Goal: Information Seeking & Learning: Learn about a topic

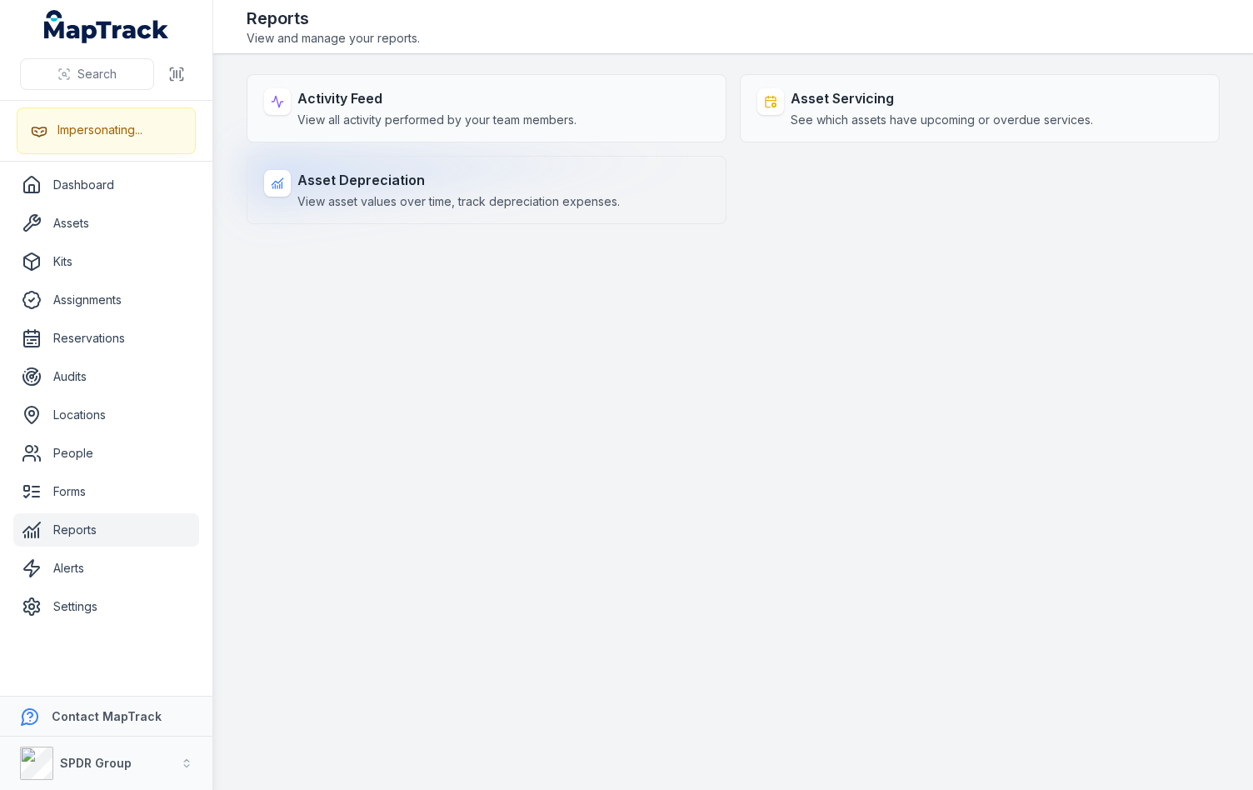
click at [410, 207] on span "View asset values over time, track depreciation expenses." at bounding box center [458, 201] width 322 height 17
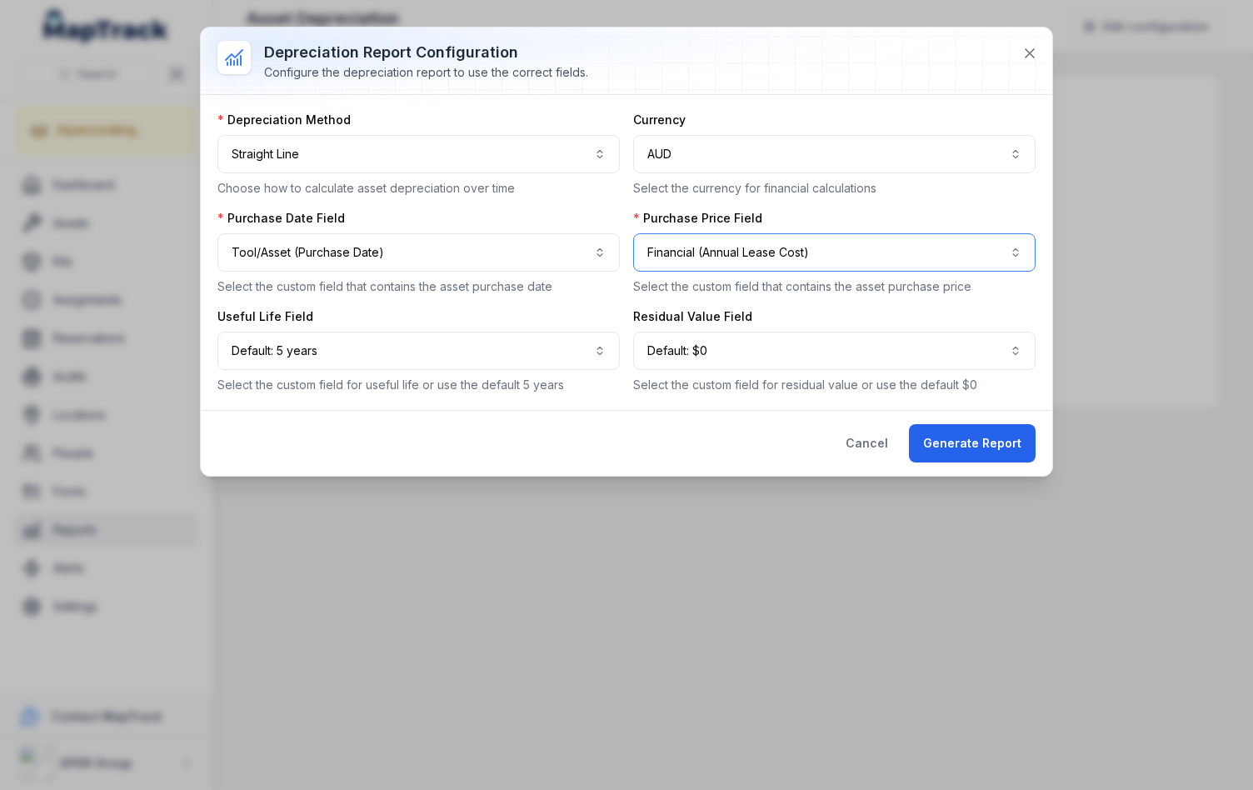
click at [762, 250] on button "**********" at bounding box center [834, 252] width 402 height 38
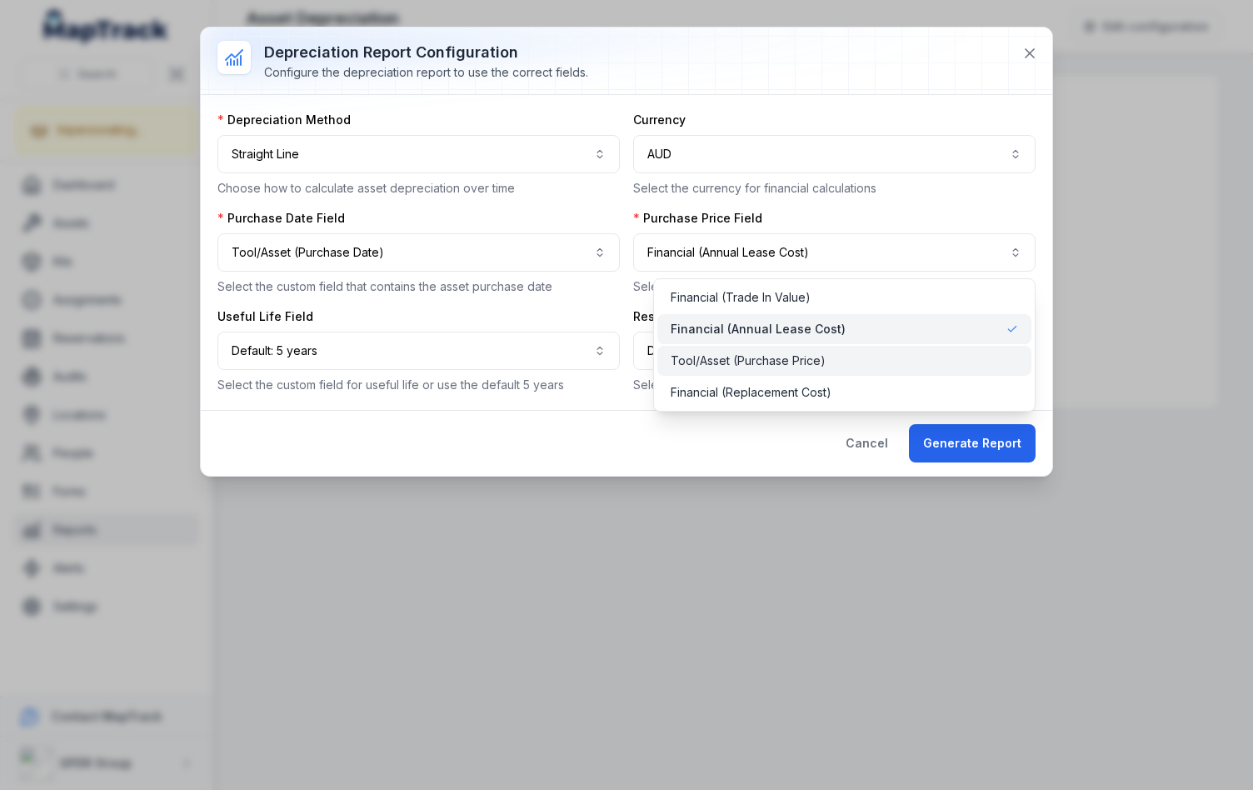
click at [749, 361] on span "Tool/Asset (Purchase Price)" at bounding box center [748, 360] width 155 height 17
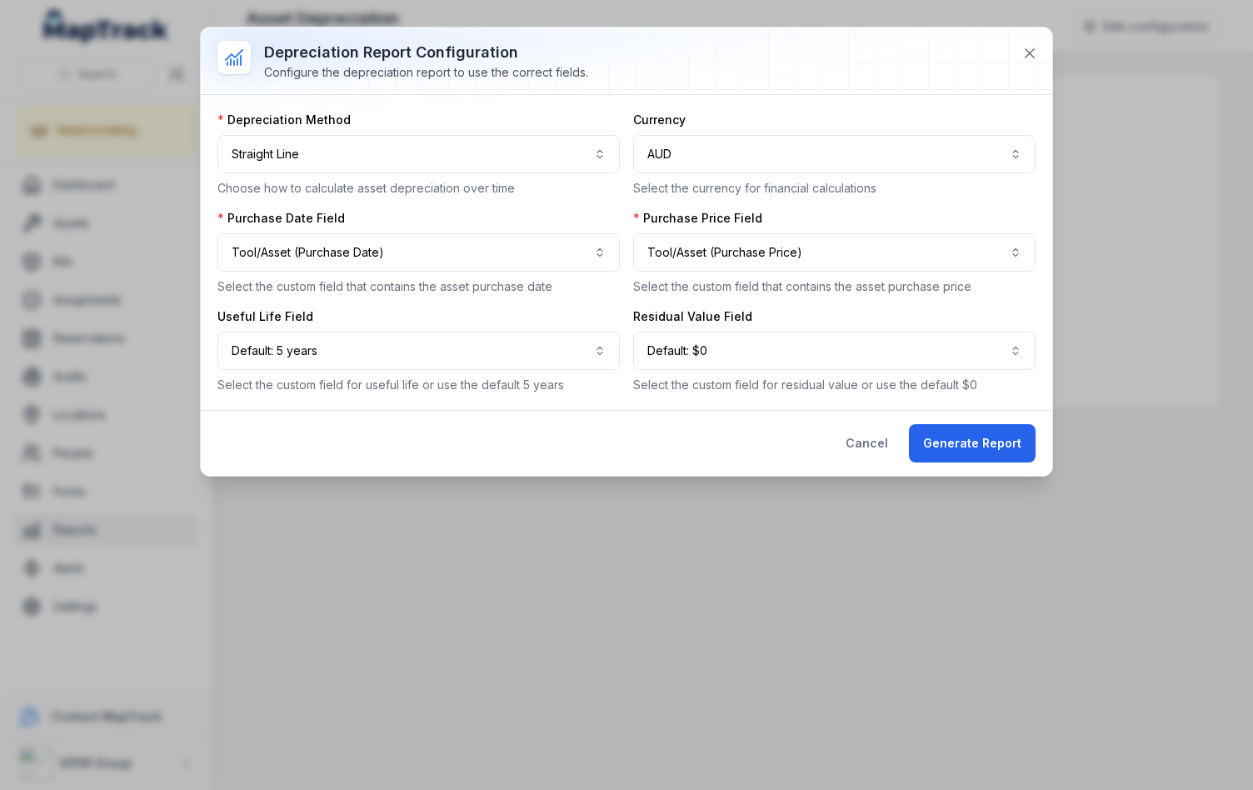
click at [743, 305] on div "**********" at bounding box center [626, 253] width 818 height 282
click at [725, 353] on button "Default: $0 *********" at bounding box center [834, 351] width 402 height 38
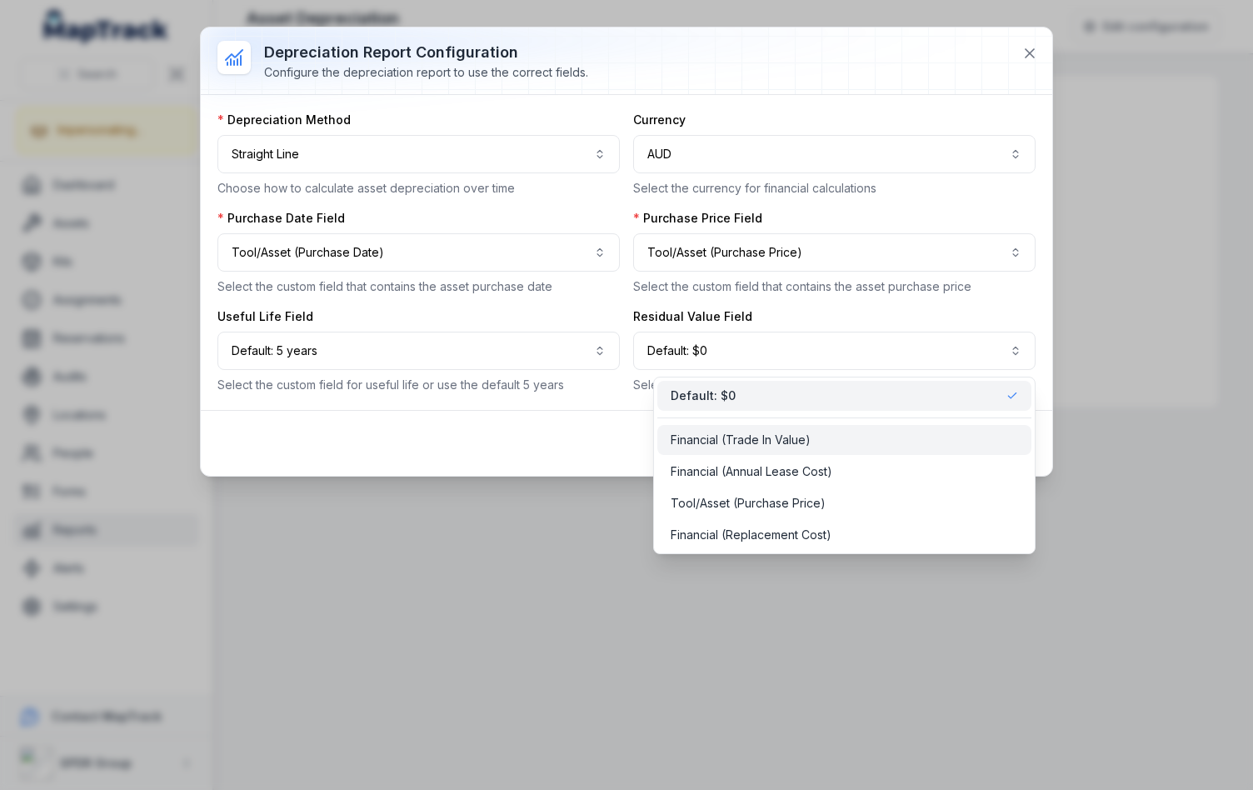
click at [733, 439] on span "Financial (Trade In Value)" at bounding box center [741, 440] width 140 height 17
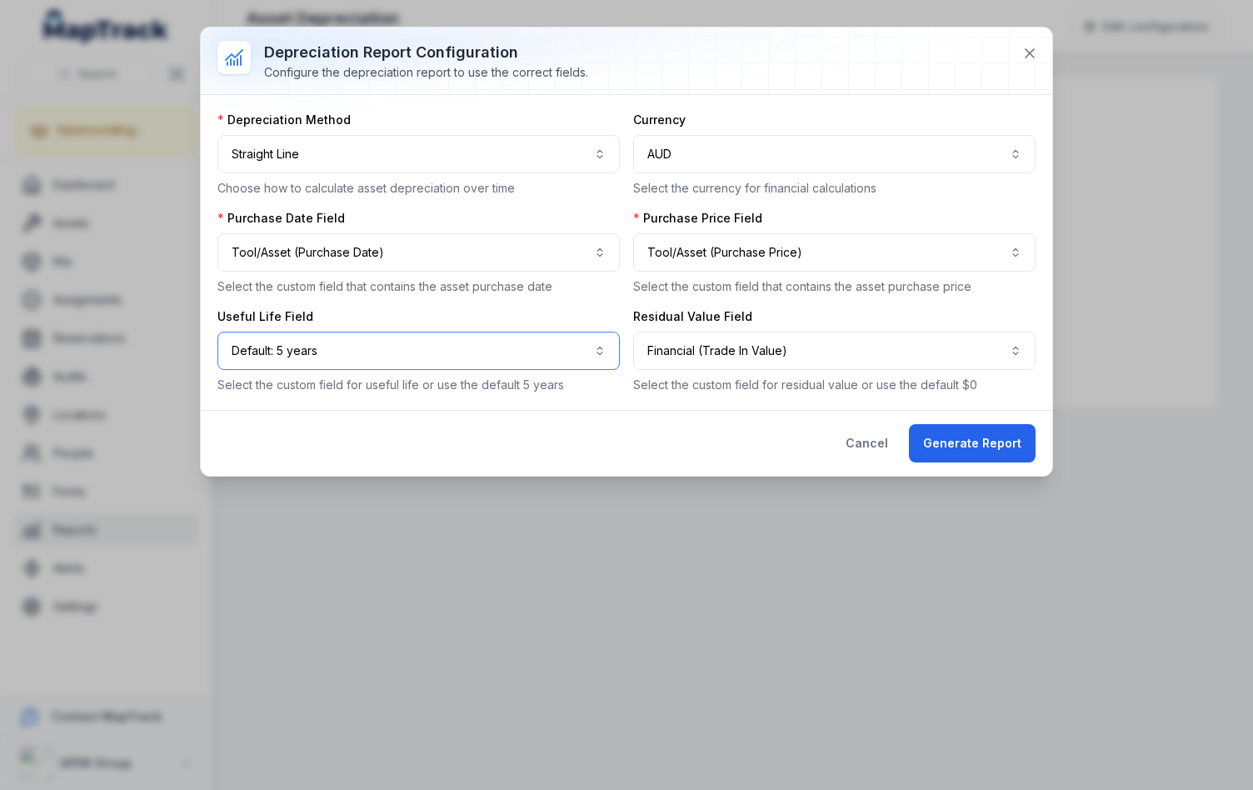
click at [519, 352] on button "Default: 5 years *********" at bounding box center [418, 351] width 402 height 38
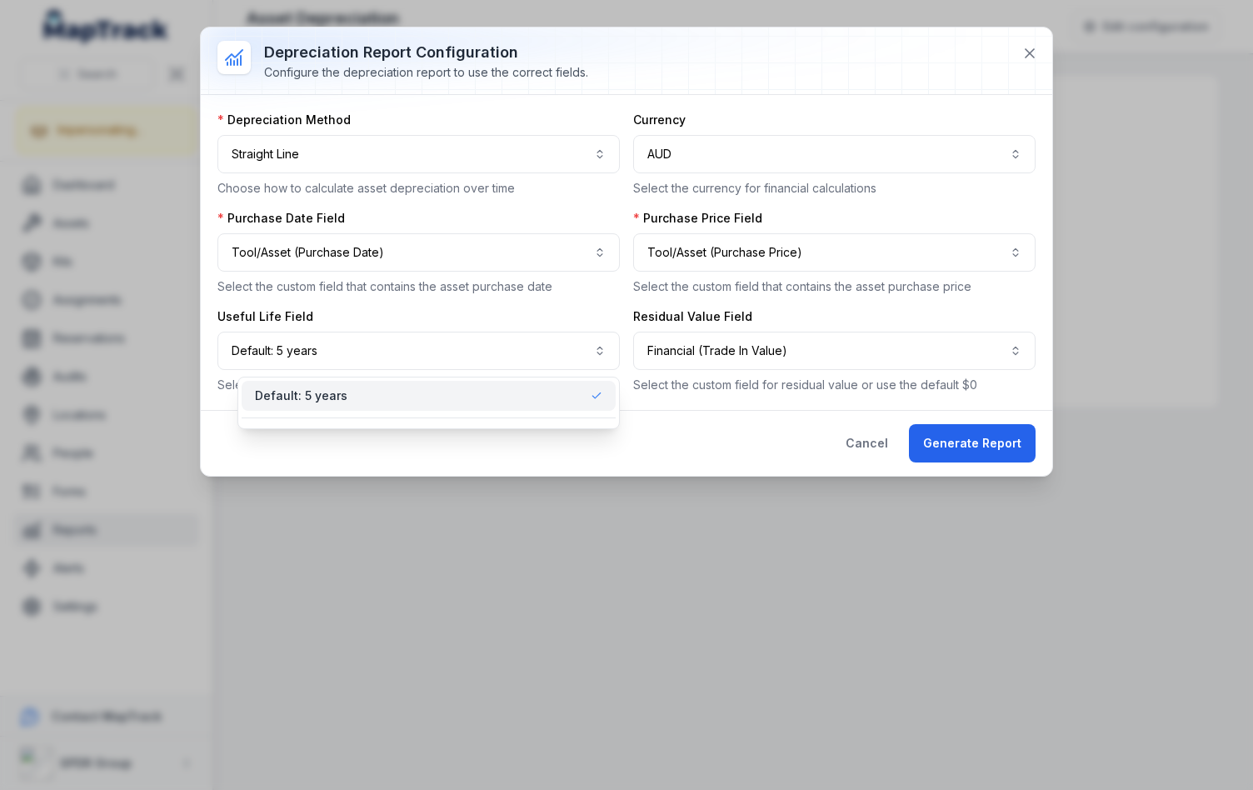
click at [511, 312] on div "Useful Life Field Default: 5 years ********* Select the custom field for useful…" at bounding box center [418, 350] width 402 height 85
click at [511, 312] on div "Useful Life Field" at bounding box center [418, 316] width 402 height 17
click at [486, 211] on div "Purchase Date Field" at bounding box center [418, 218] width 402 height 17
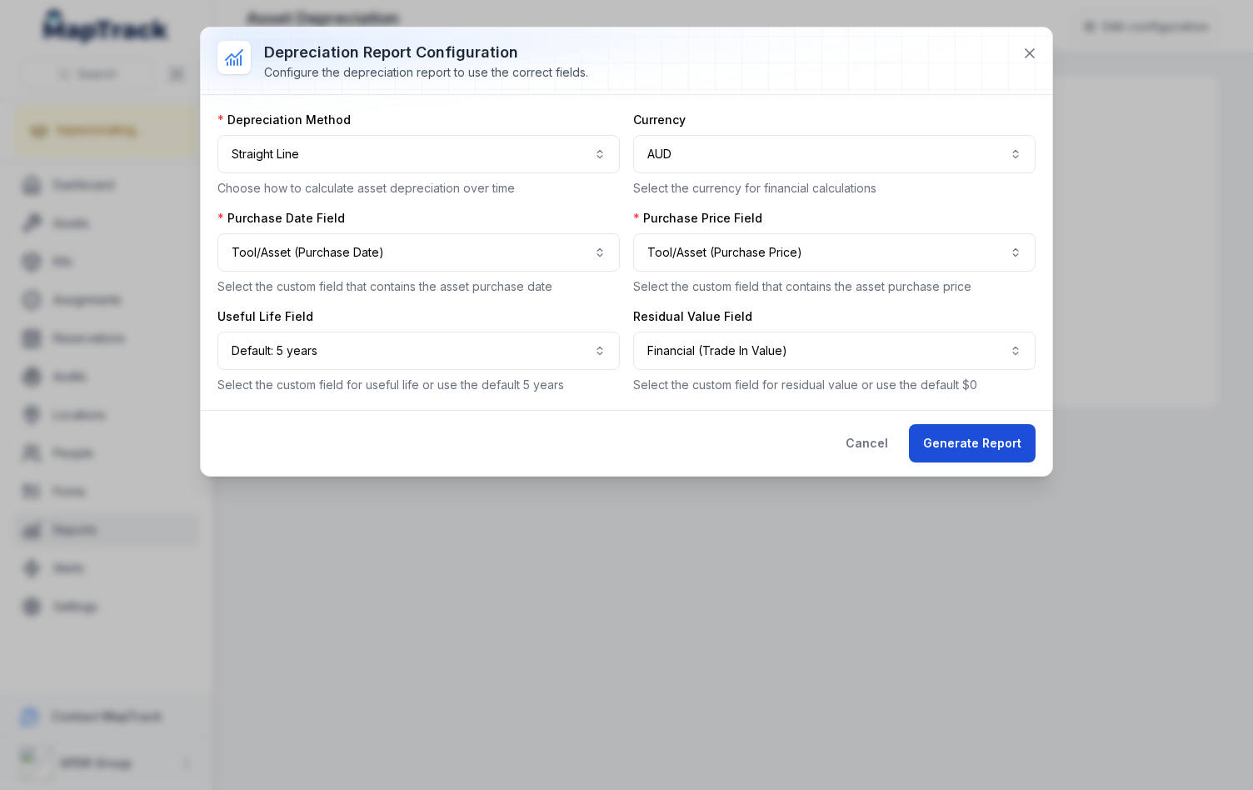
click at [945, 438] on button "Generate Report" at bounding box center [972, 443] width 127 height 38
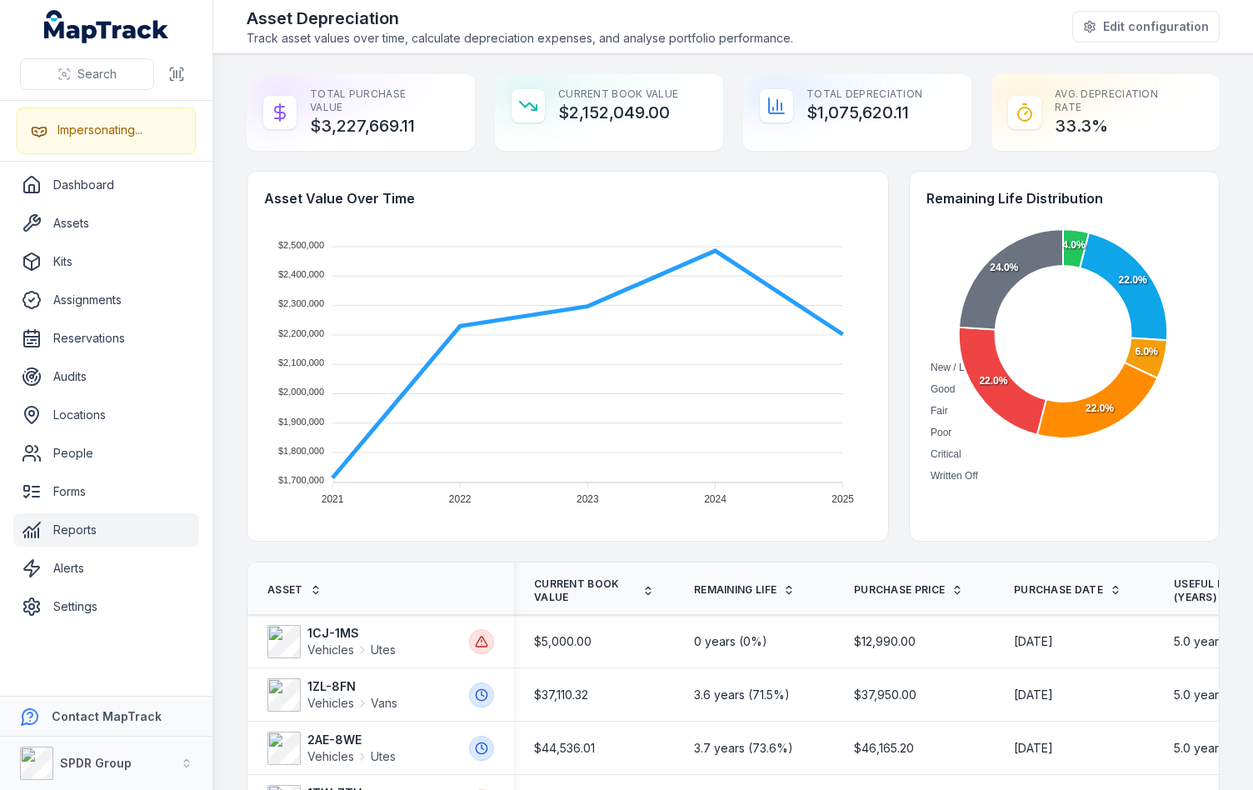
click at [891, 407] on div "Asset Value Over Time $2,500,000 $2,500,000 $2,400,000 $2,400,000 $2,300,000 $2…" at bounding box center [733, 356] width 973 height 371
click at [885, 295] on div "Asset Value Over Time $2,500,000 $2,500,000 $2,400,000 $2,400,000 $2,300,000 $2…" at bounding box center [733, 356] width 973 height 371
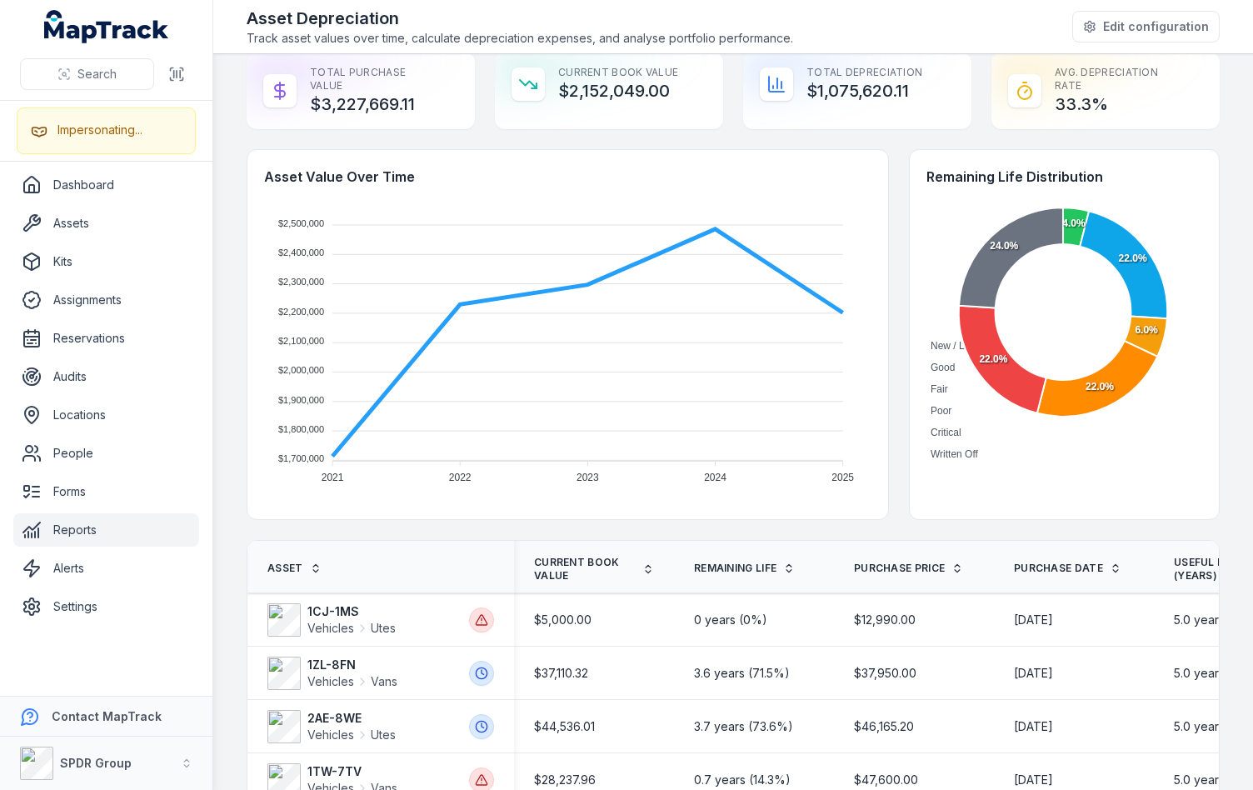
click at [885, 295] on div "Asset Value Over Time $2,500,000 $2,500,000 $2,400,000 $2,400,000 $2,300,000 $2…" at bounding box center [733, 334] width 973 height 371
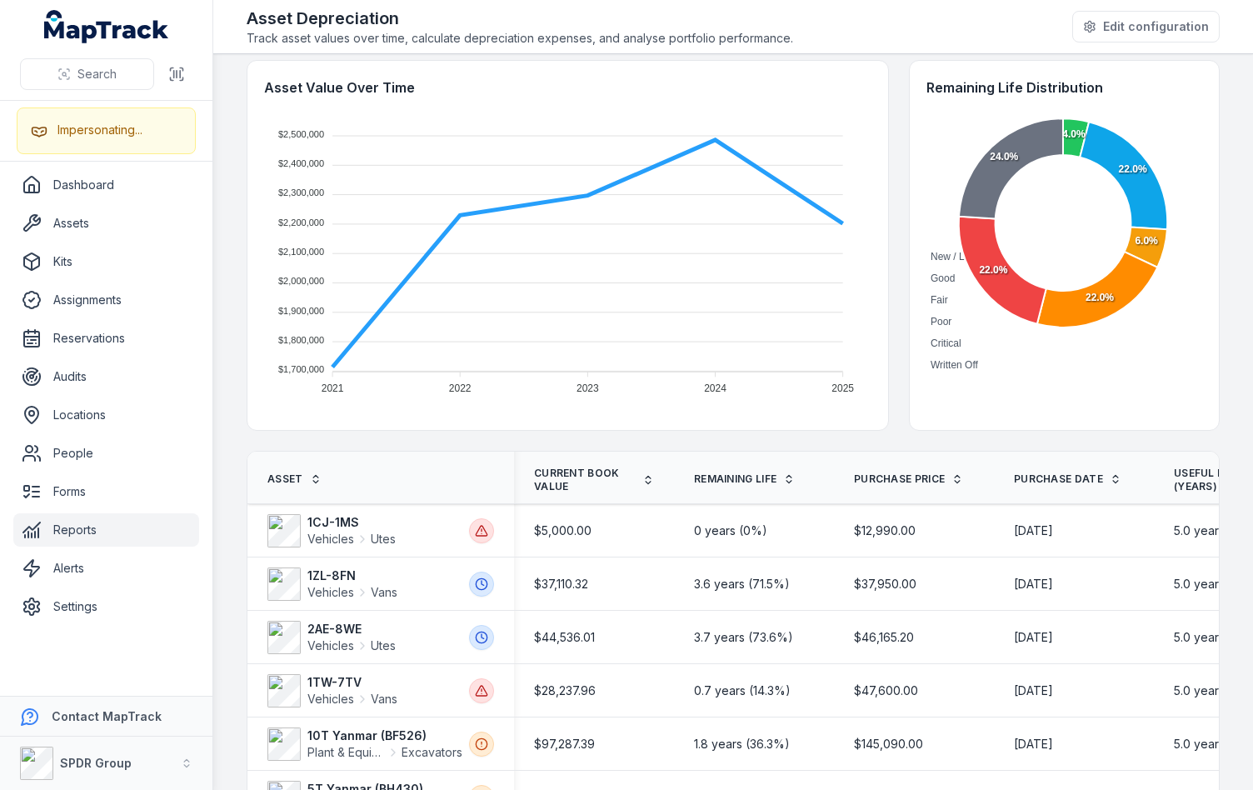
click at [887, 294] on div "Asset Value Over Time $2,500,000 $2,500,000 $2,400,000 $2,400,000 $2,300,000 $2…" at bounding box center [733, 245] width 973 height 371
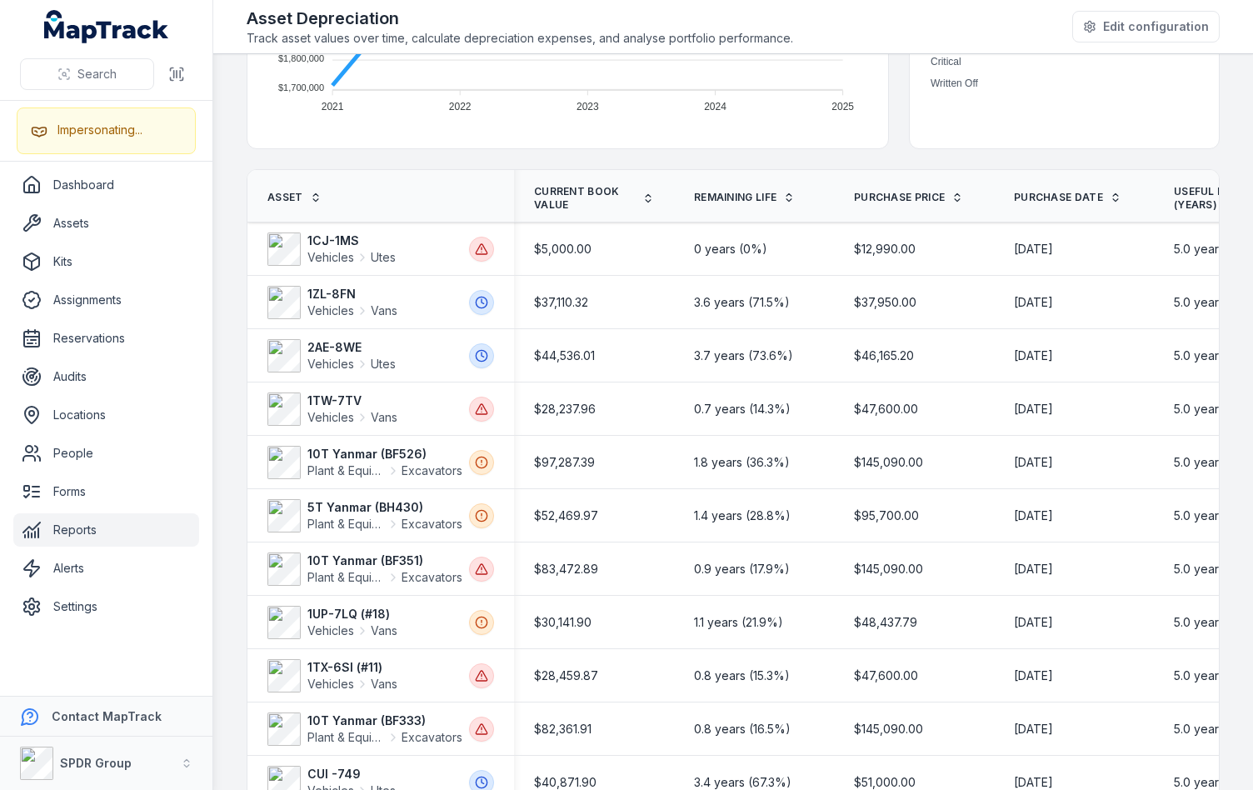
scroll to position [403, 0]
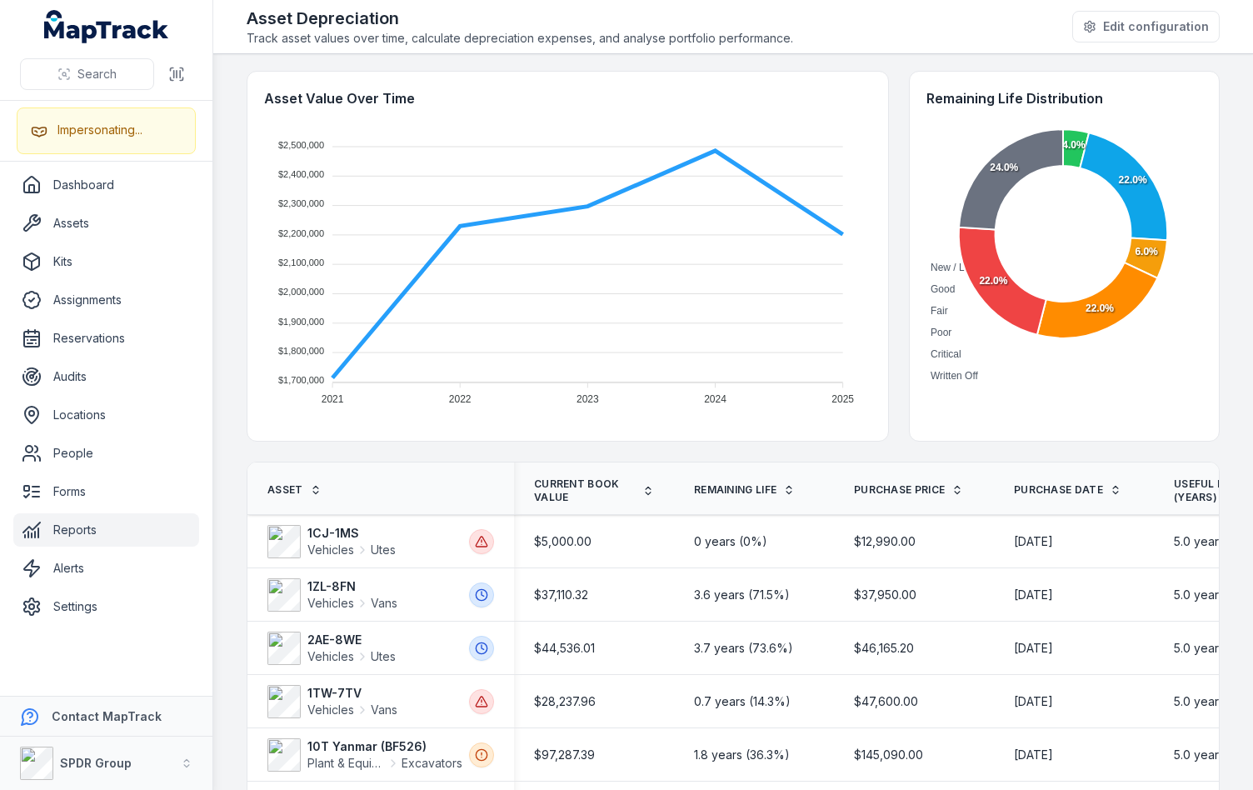
scroll to position [0, 0]
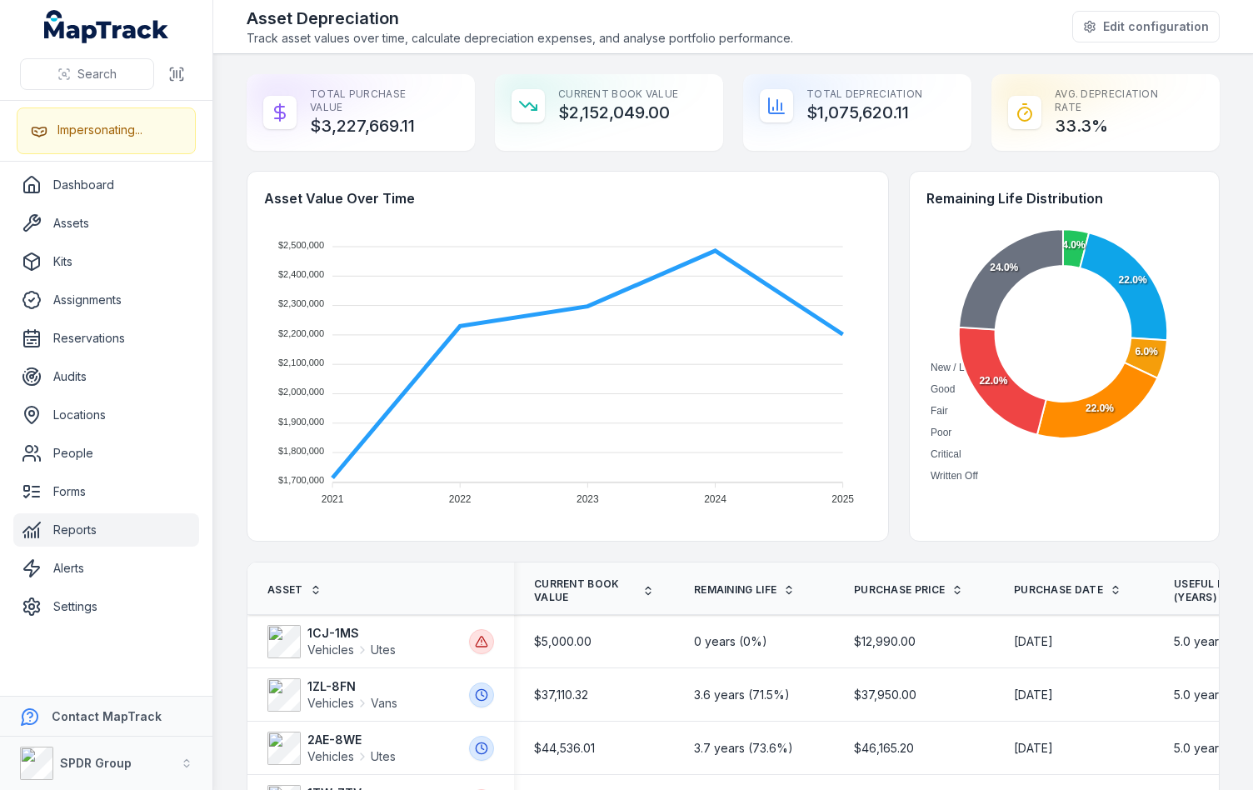
click at [885, 487] on div "Asset Value Over Time $2,500,000 $2,500,000 $2,400,000 $2,400,000 $2,300,000 $2…" at bounding box center [733, 356] width 973 height 371
click at [1027, 197] on h4 "Remaining Life Distribution" at bounding box center [1065, 198] width 276 height 20
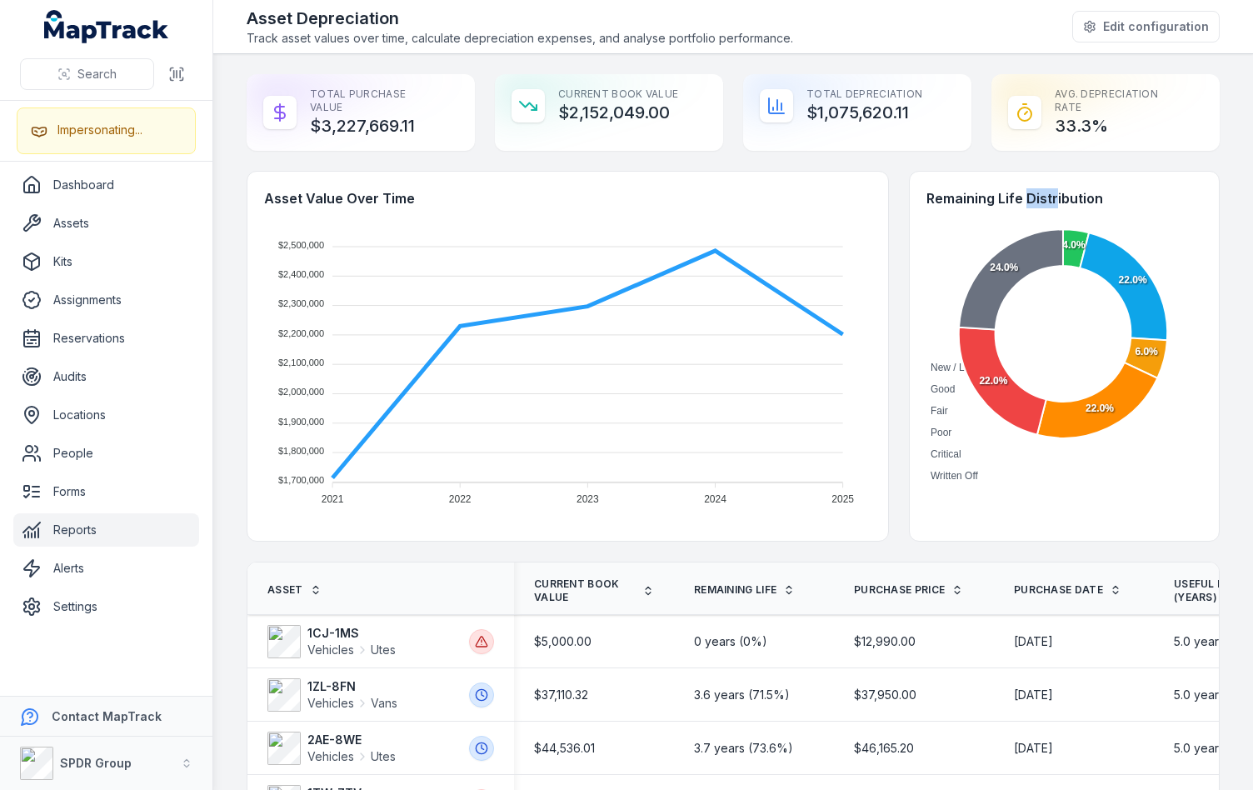
drag, startPoint x: 1048, startPoint y: 197, endPoint x: 1017, endPoint y: 200, distance: 31.8
click at [1017, 200] on h4 "Remaining Life Distribution" at bounding box center [1065, 198] width 276 height 20
click at [1040, 198] on h4 "Remaining Life Distribution" at bounding box center [1065, 198] width 276 height 20
click at [1025, 198] on h4 "Remaining Life Distribution" at bounding box center [1065, 198] width 276 height 20
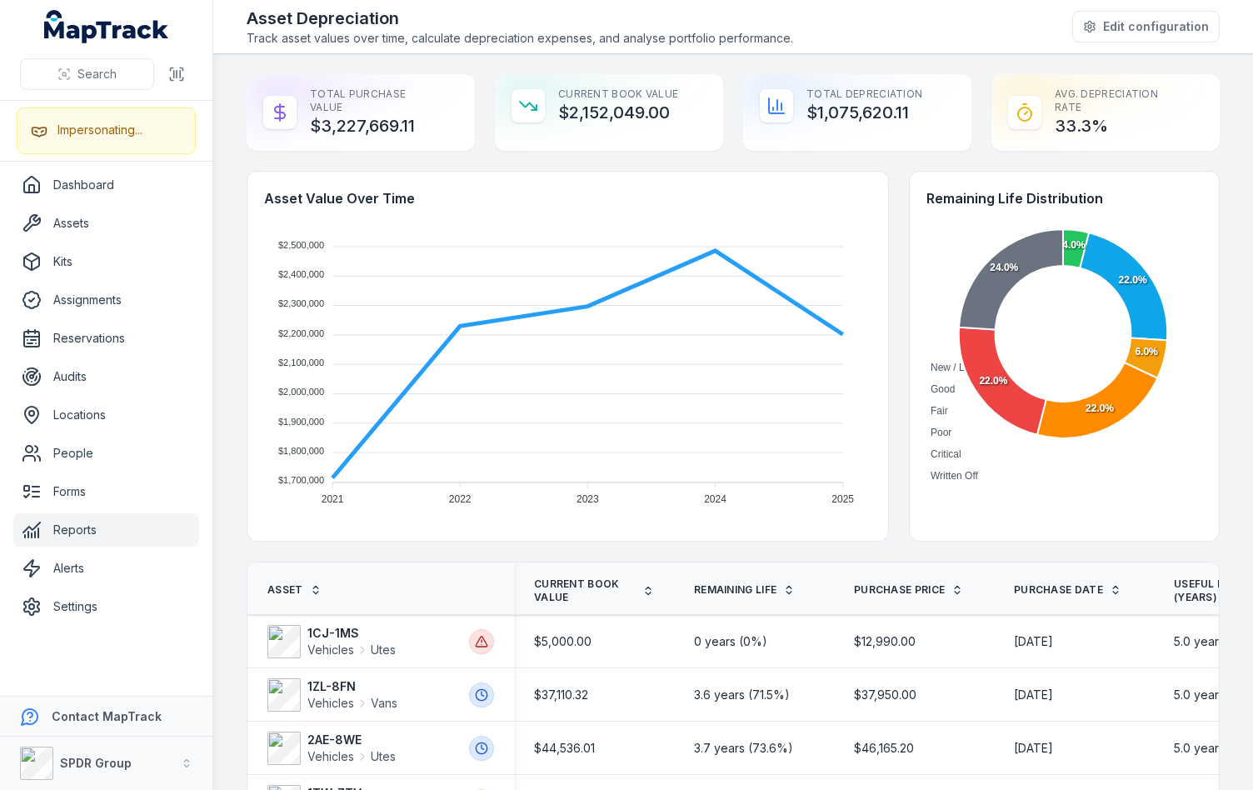
click at [970, 109] on div "Total Purchase Value $3,227,669.11 Current Book Value $2,152,049.00 Total Depre…" at bounding box center [733, 112] width 973 height 77
click at [969, 35] on div "Asset Depreciation Track asset values over time, calculate depreciation expense…" at bounding box center [733, 27] width 973 height 40
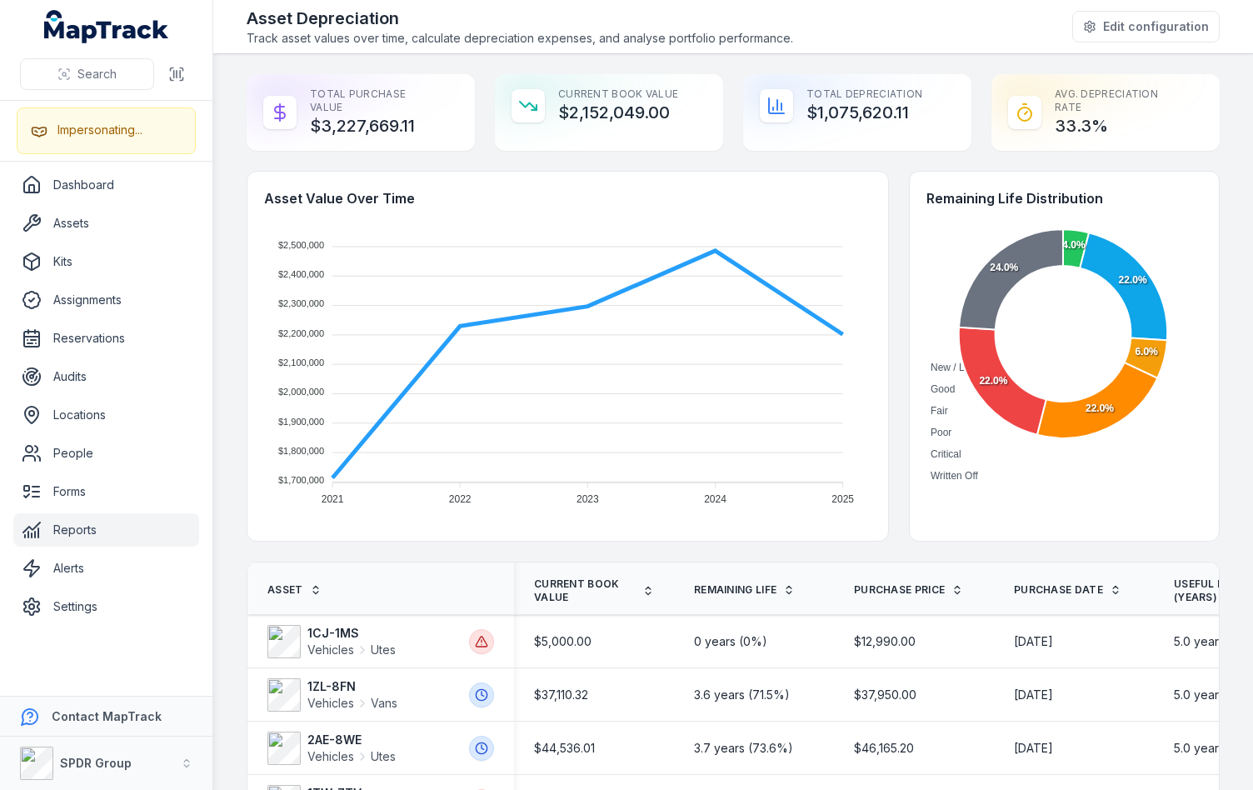
click at [992, 114] on div "Avg. Depreciation Rate 33.3%" at bounding box center [1106, 112] width 228 height 77
click at [231, 509] on main "Total Purchase Value $3,227,669.11 Current Book Value $2,152,049.00 Total Depre…" at bounding box center [733, 422] width 1040 height 736
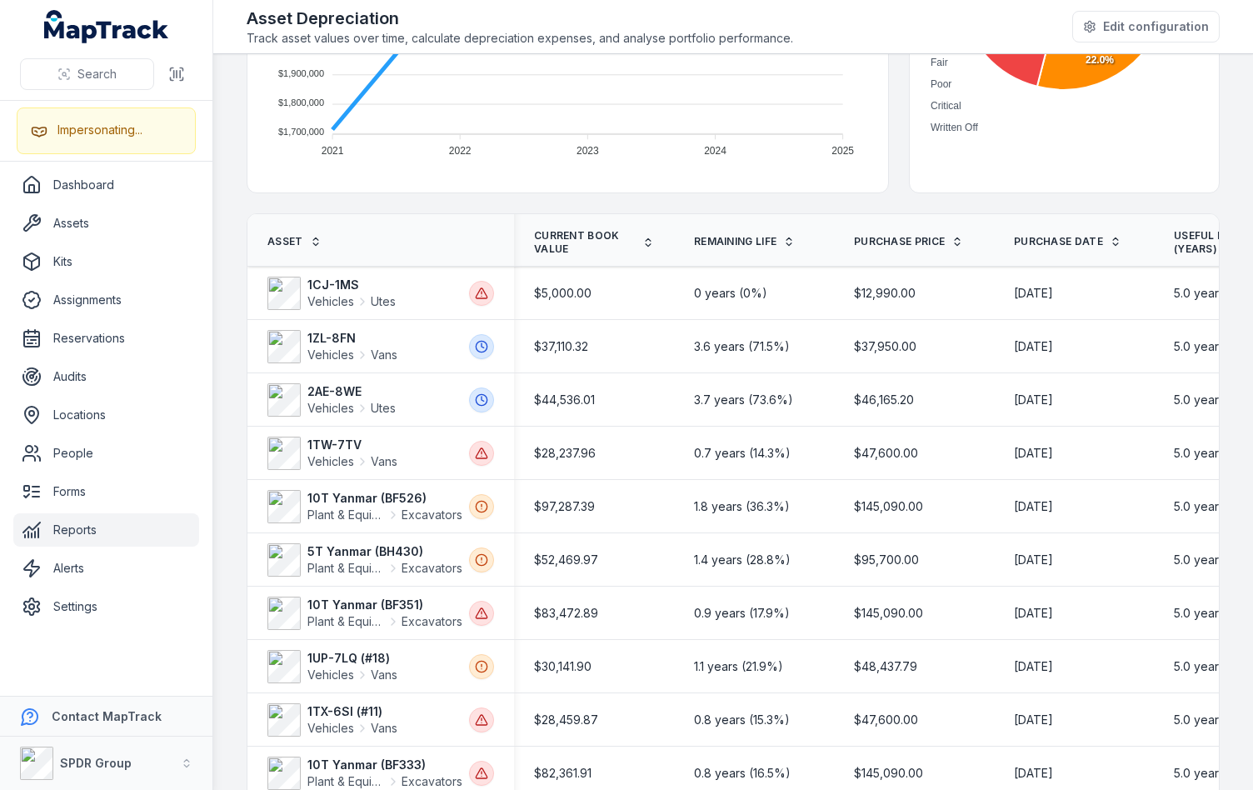
scroll to position [338, 0]
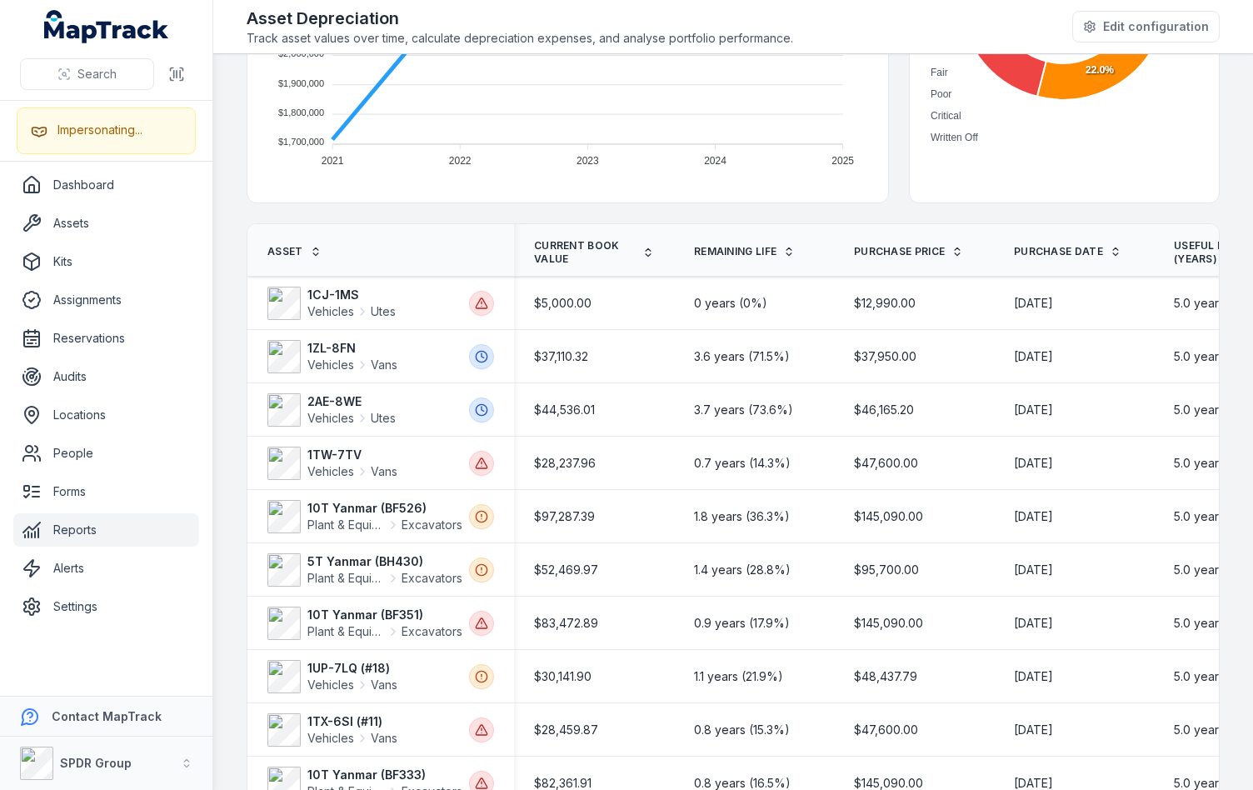
click at [234, 472] on main "Total Purchase Value $3,227,669.11 Current Book Value $2,152,049.00 Total Depre…" at bounding box center [733, 422] width 1040 height 736
click at [233, 454] on main "Total Purchase Value $3,227,669.11 Current Book Value $2,152,049.00 Total Depre…" at bounding box center [733, 422] width 1040 height 736
click at [231, 457] on main "Total Purchase Value $3,227,669.11 Current Book Value $2,152,049.00 Total Depre…" at bounding box center [733, 422] width 1040 height 736
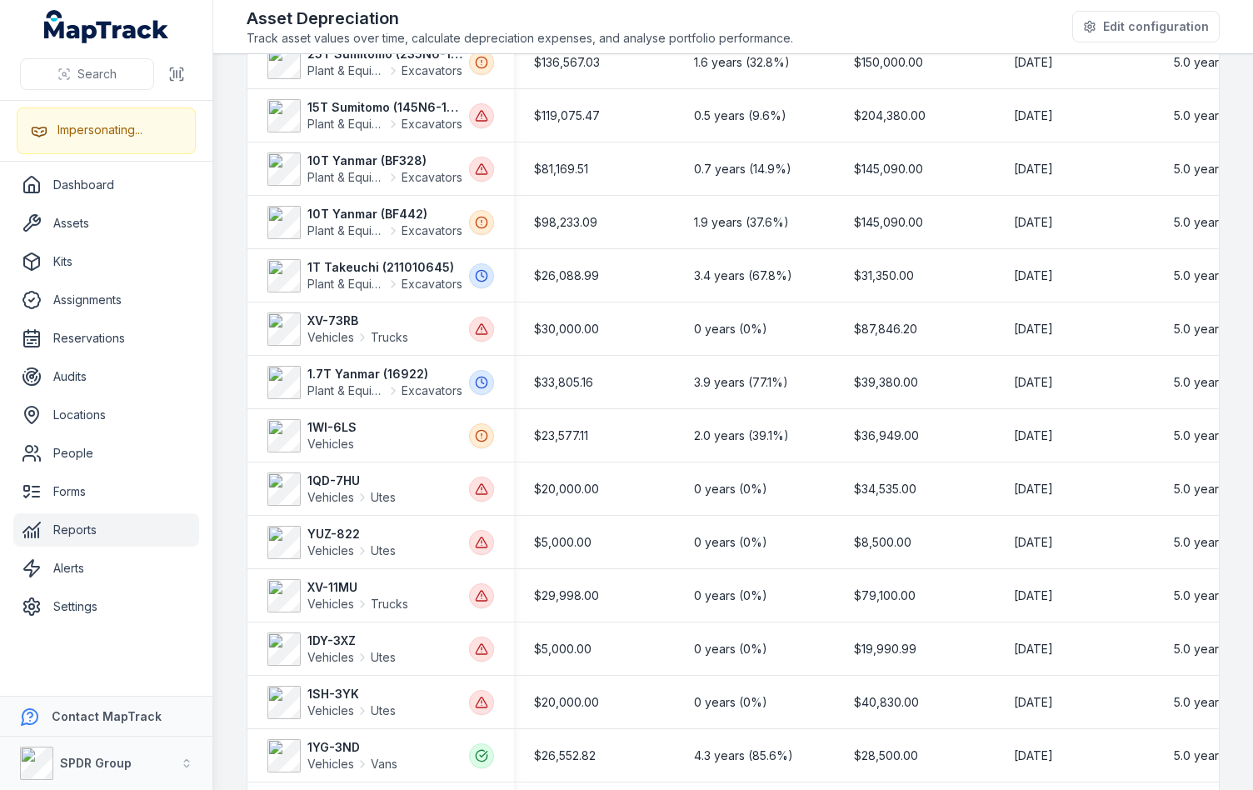
scroll to position [1270, 0]
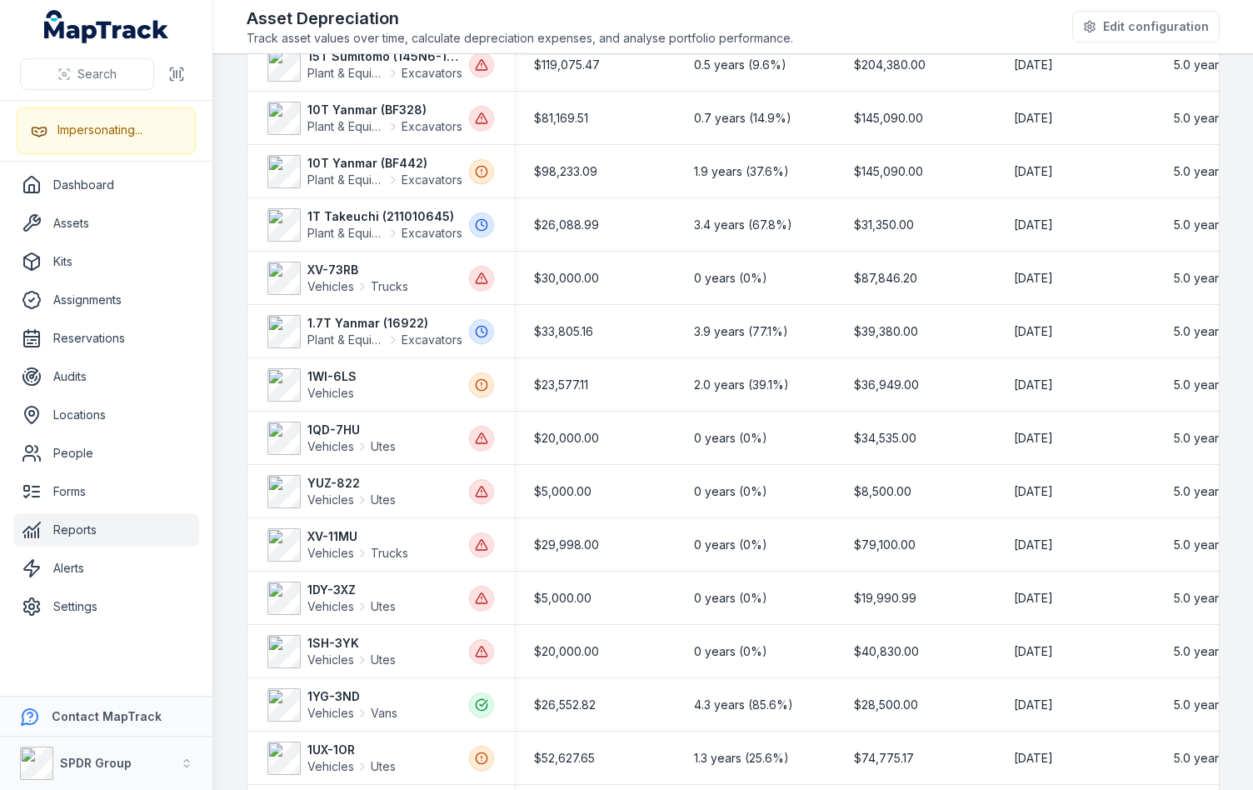
click at [226, 456] on main "Total Purchase Value $3,227,669.11 Current Book Value $2,152,049.00 Total Depre…" at bounding box center [733, 422] width 1040 height 736
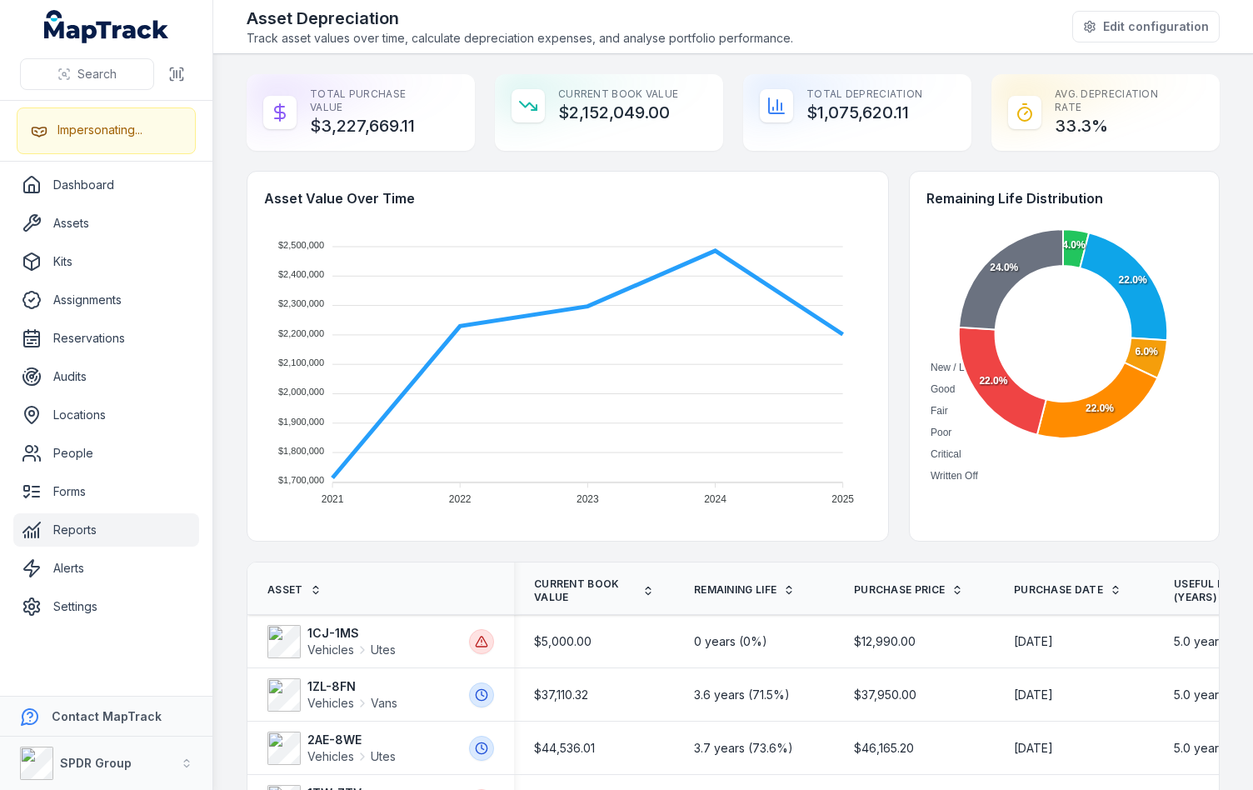
click at [889, 309] on div "Asset Value Over Time $2,500,000 $2,500,000 $2,400,000 $2,400,000 $2,300,000 $2…" at bounding box center [733, 356] width 973 height 371
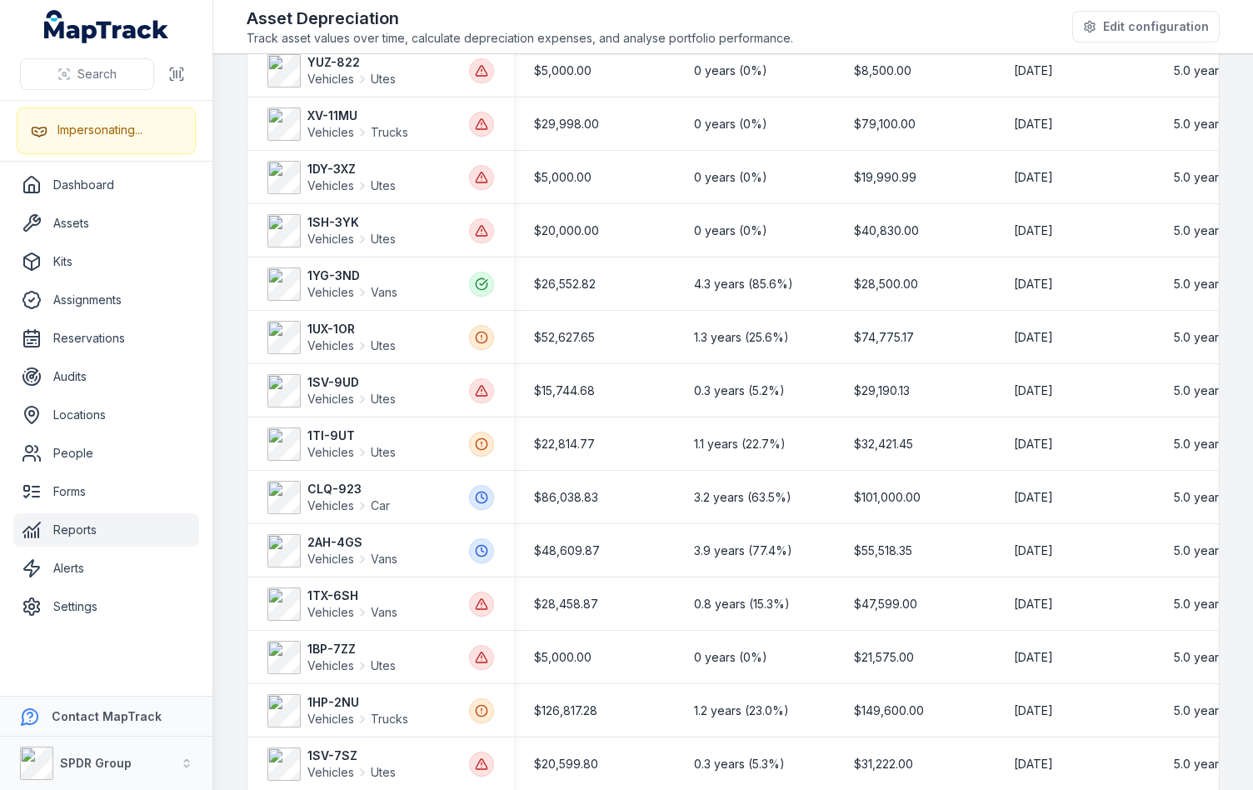
scroll to position [2519, 0]
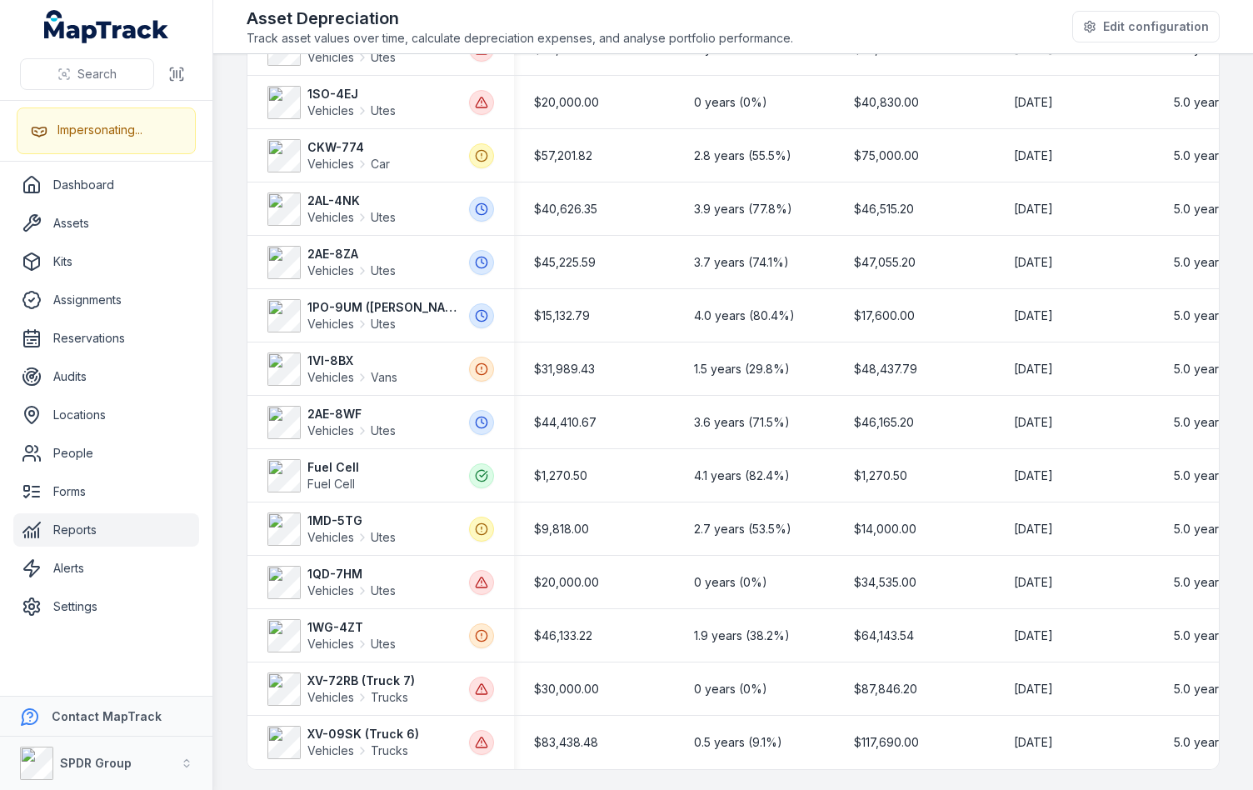
click at [229, 462] on main "Total Purchase Value $3,227,669.11 Current Book Value $2,152,049.00 Total Depre…" at bounding box center [733, 422] width 1040 height 736
click at [225, 742] on main "Total Purchase Value $3,227,669.11 Current Book Value $2,152,049.00 Total Depre…" at bounding box center [733, 422] width 1040 height 736
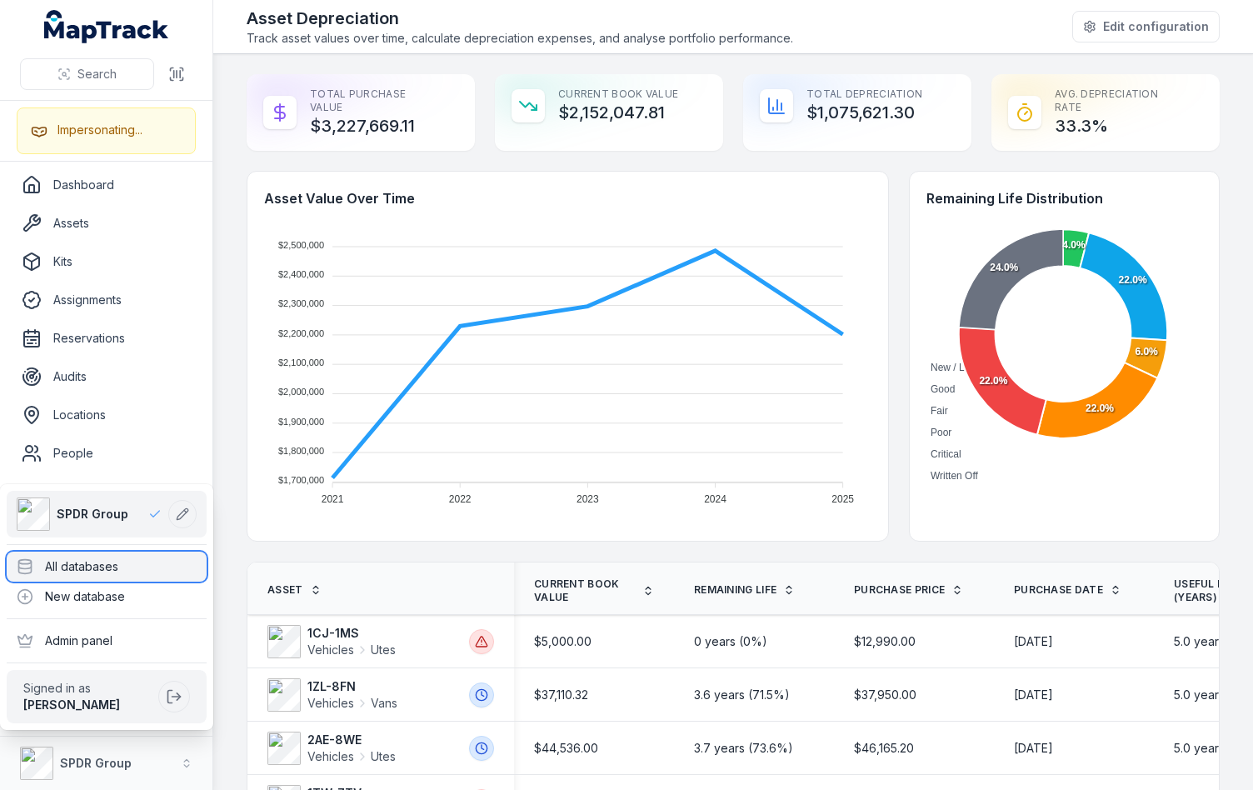
click at [96, 572] on div "All databases" at bounding box center [107, 567] width 200 height 30
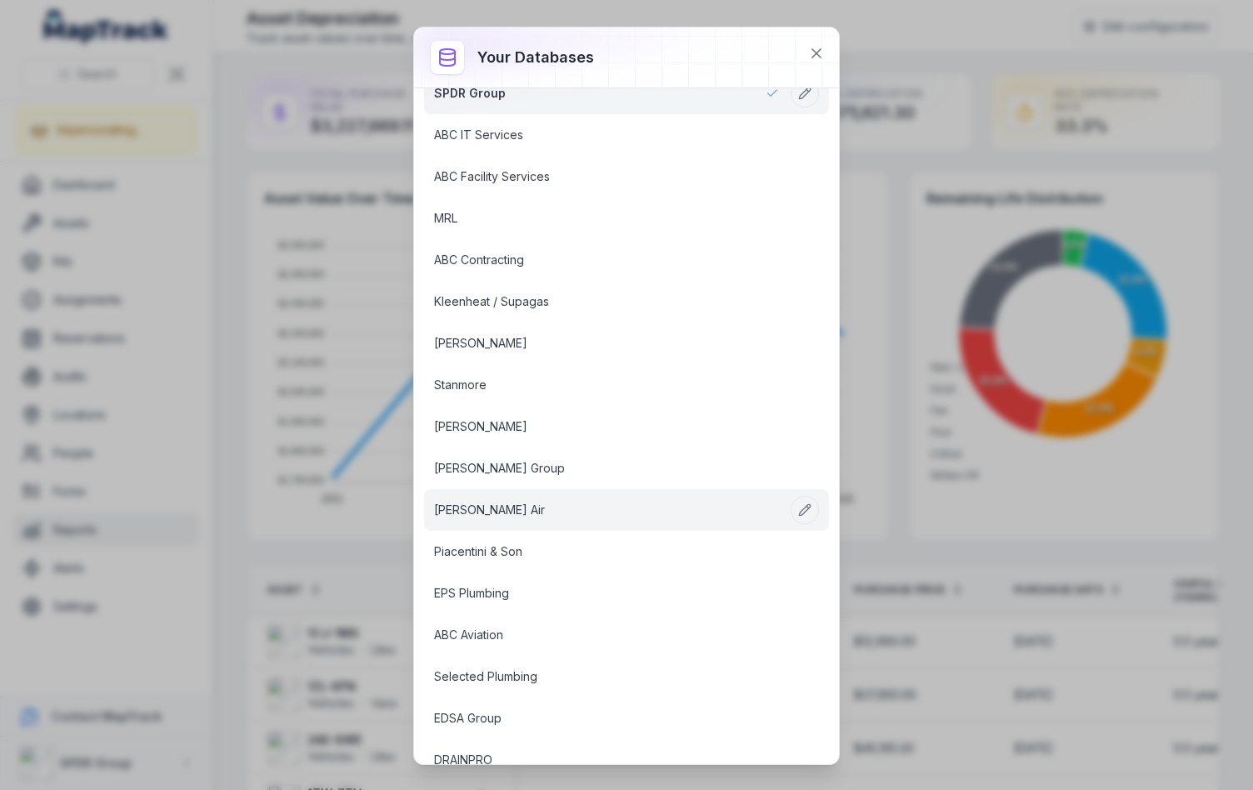
scroll to position [57, 0]
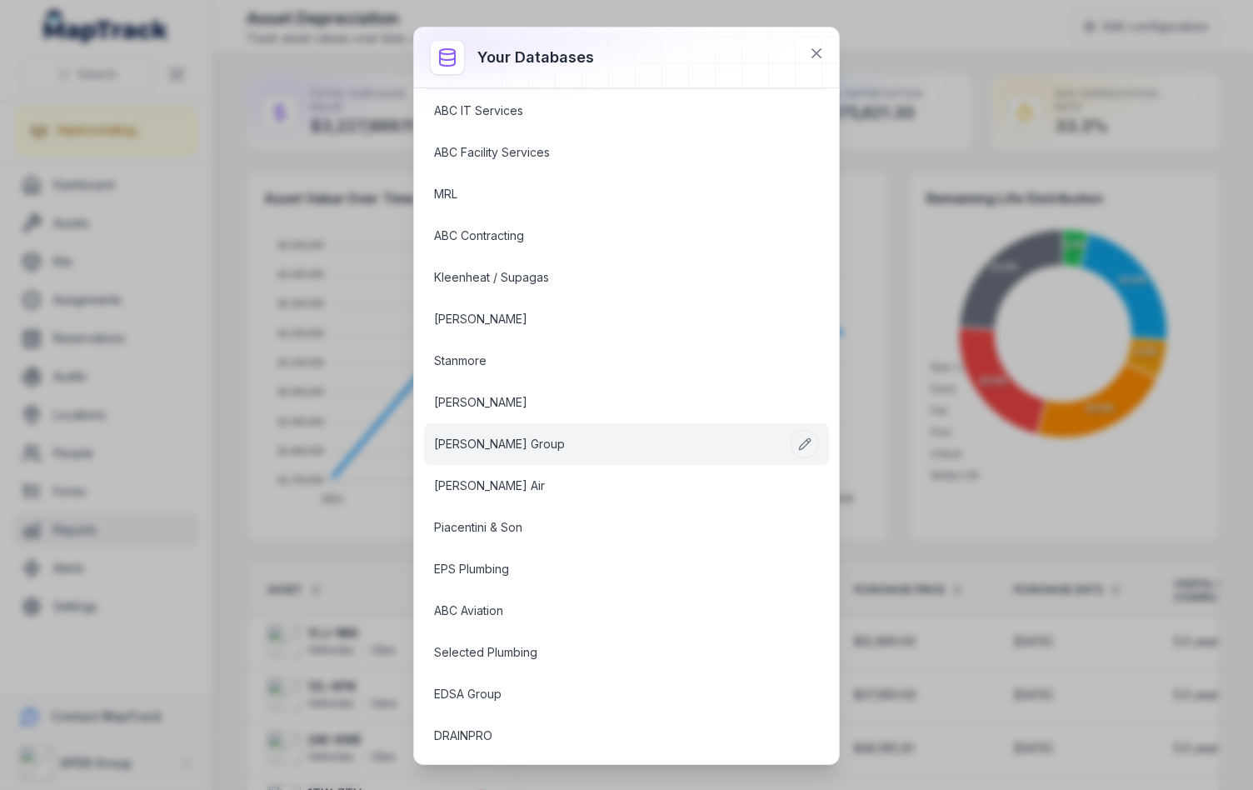
click at [480, 438] on link "[PERSON_NAME] Group" at bounding box center [606, 444] width 345 height 17
